Goal: Transaction & Acquisition: Purchase product/service

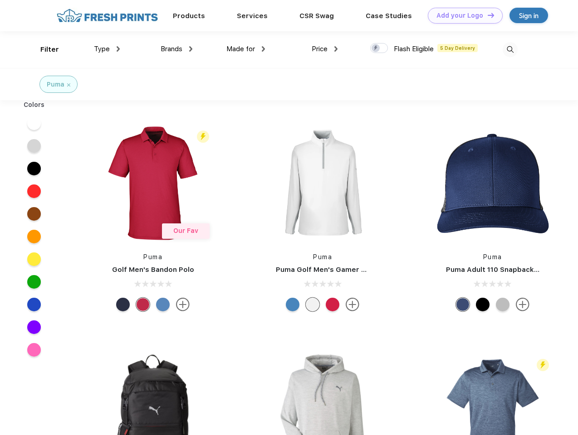
click at [462, 15] on link "Add your Logo Design Tool" at bounding box center [465, 16] width 75 height 16
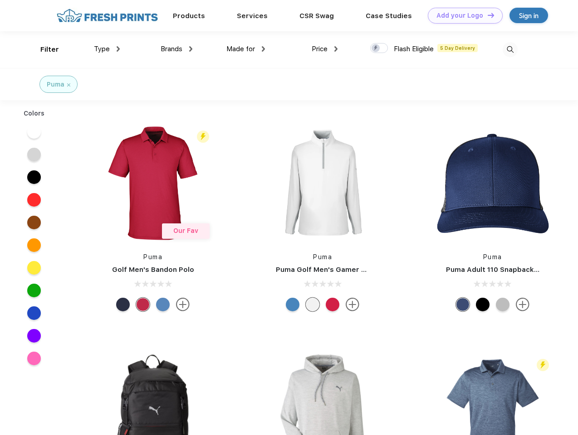
click at [0, 0] on div "Design Tool" at bounding box center [0, 0] width 0 height 0
click at [486, 15] on link "Add your Logo Design Tool" at bounding box center [465, 16] width 75 height 16
click at [44, 49] on div "Filter" at bounding box center [49, 49] width 19 height 10
click at [107, 49] on span "Type" at bounding box center [102, 49] width 16 height 8
click at [176, 49] on span "Brands" at bounding box center [171, 49] width 22 height 8
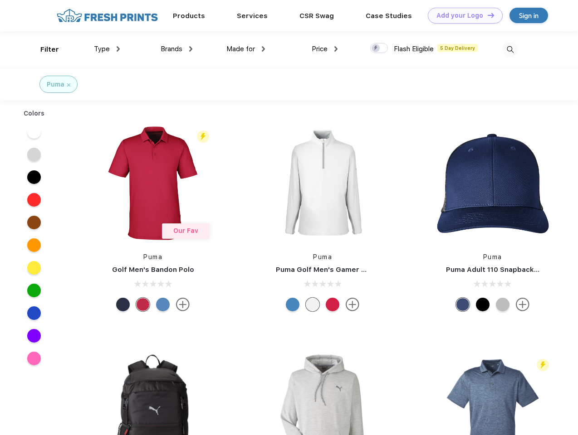
click at [246, 49] on span "Made for" at bounding box center [240, 49] width 29 height 8
click at [325, 49] on span "Price" at bounding box center [319, 49] width 16 height 8
click at [379, 49] on div at bounding box center [379, 48] width 18 height 10
click at [376, 49] on input "checkbox" at bounding box center [373, 46] width 6 height 6
click at [510, 49] on img at bounding box center [509, 49] width 15 height 15
